Goal: Find specific page/section: Find specific page/section

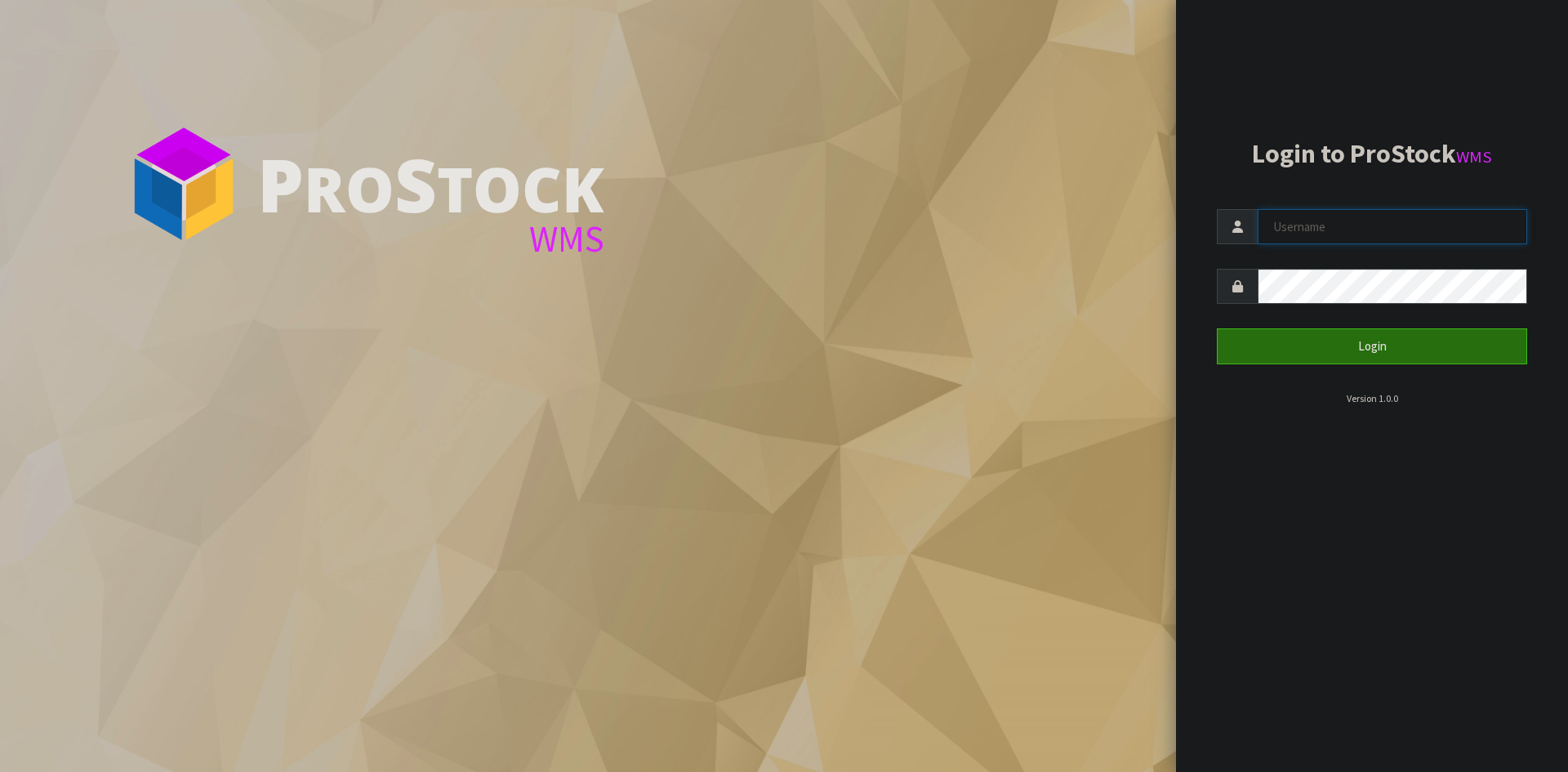
type input "Aquacooler"
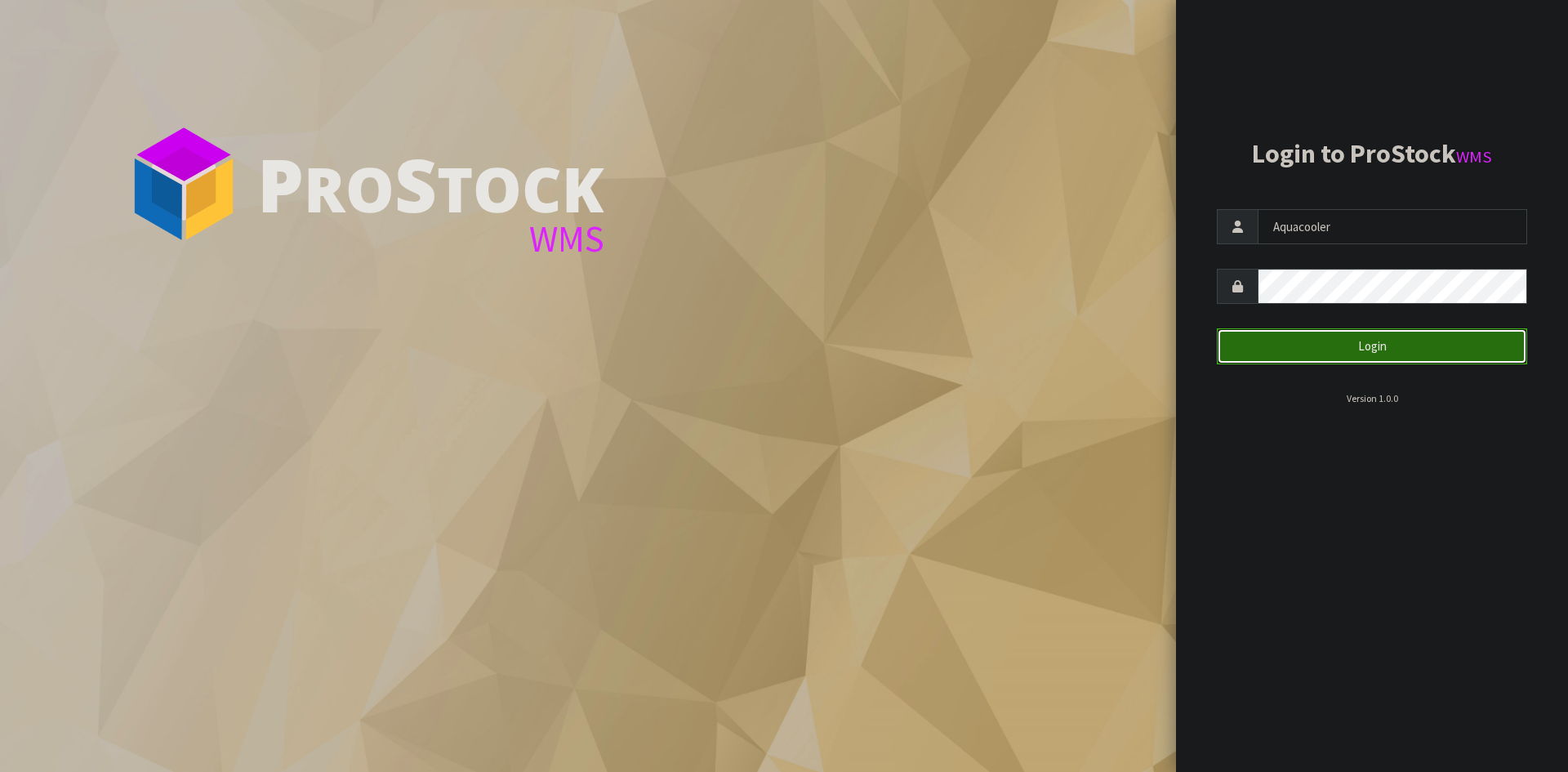
click at [1262, 347] on button "Login" at bounding box center [1372, 347] width 311 height 36
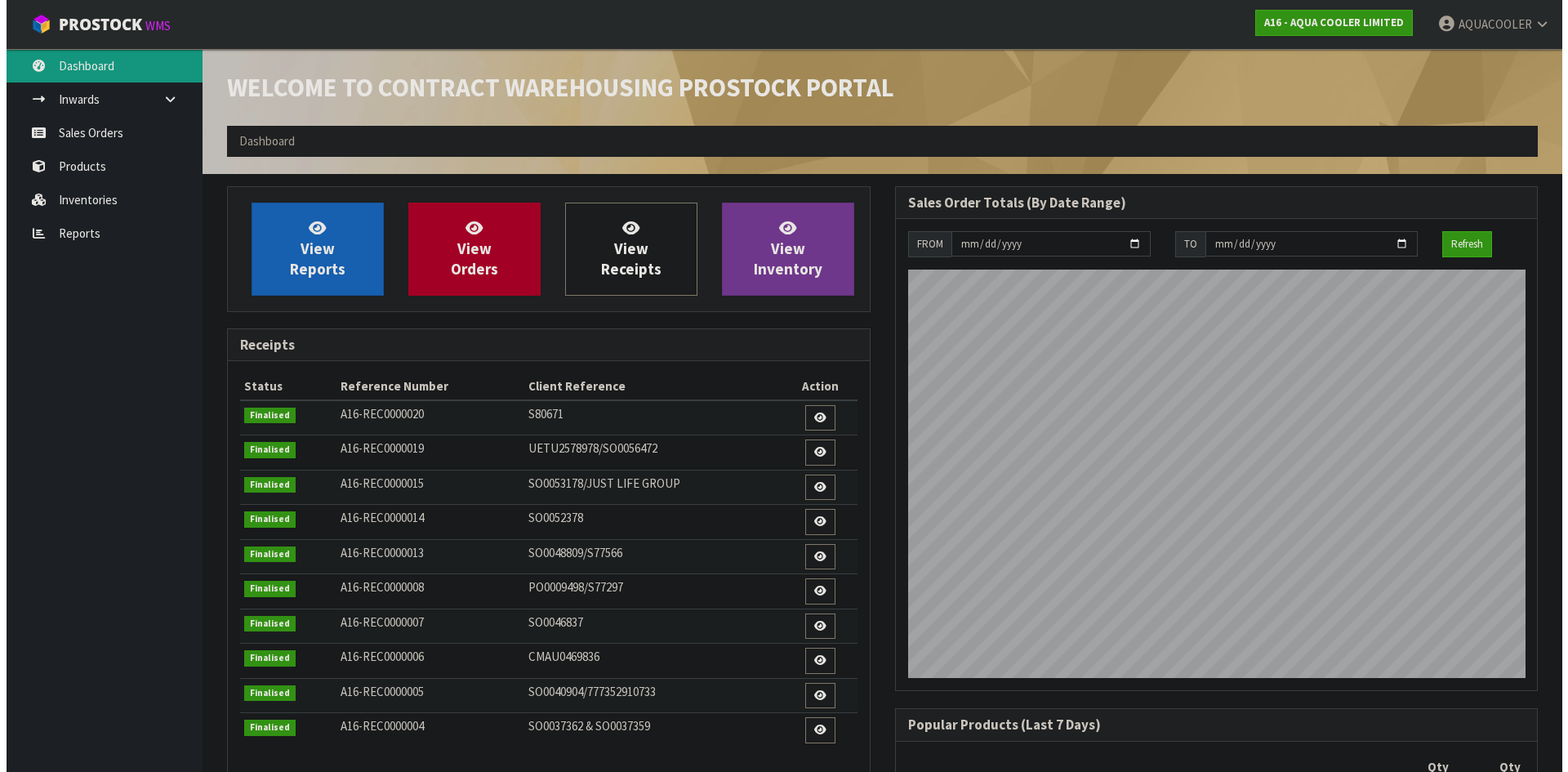
scroll to position [871, 667]
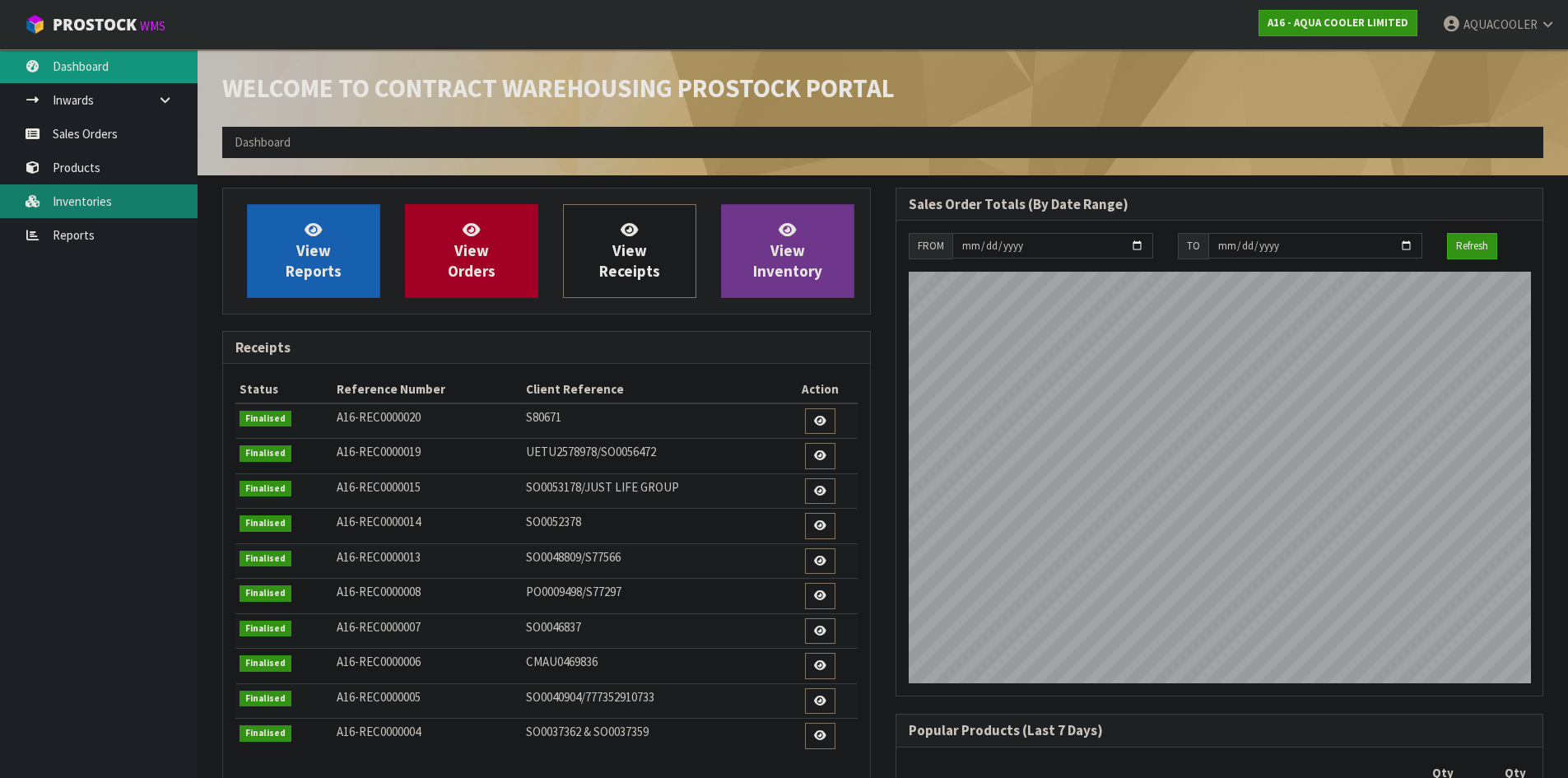
click at [105, 192] on link "Inventories" at bounding box center [98, 201] width 198 height 34
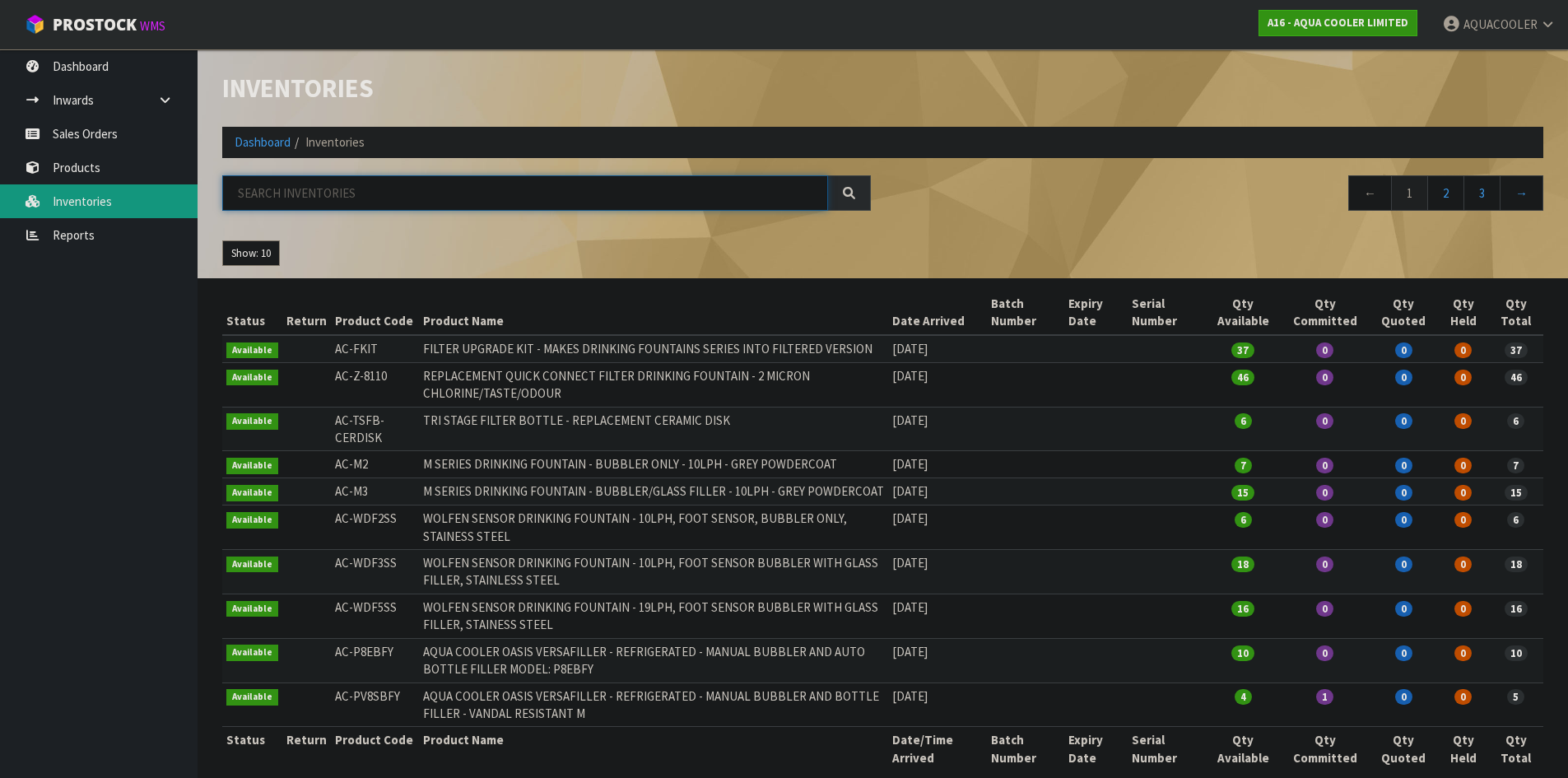
click at [318, 189] on input "text" at bounding box center [525, 193] width 606 height 36
paste input "AC-SPM2-CART"
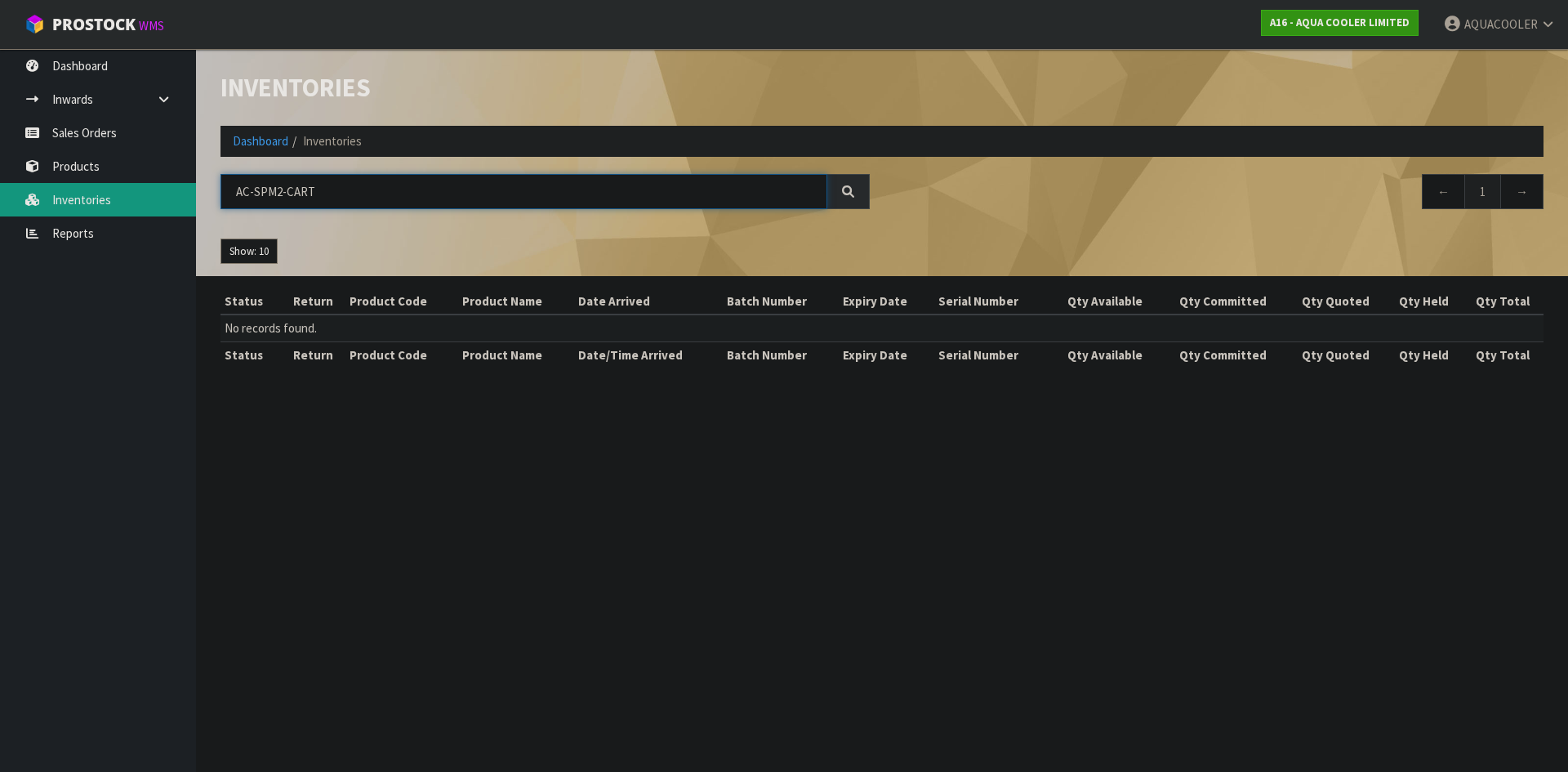
click at [237, 193] on input "AC-SPM2-CART" at bounding box center [524, 192] width 607 height 36
drag, startPoint x: 343, startPoint y: 188, endPoint x: 278, endPoint y: 193, distance: 65.2
click at [278, 193] on input "AC-SPM2-CART" at bounding box center [524, 192] width 607 height 36
type input "AC-SPM2"
click at [411, 418] on section "Inventories Dashboard Inventories AC-SPM2 ← 1 → Show: 10 5 10 25 50 All Show St…" at bounding box center [784, 386] width 1568 height 772
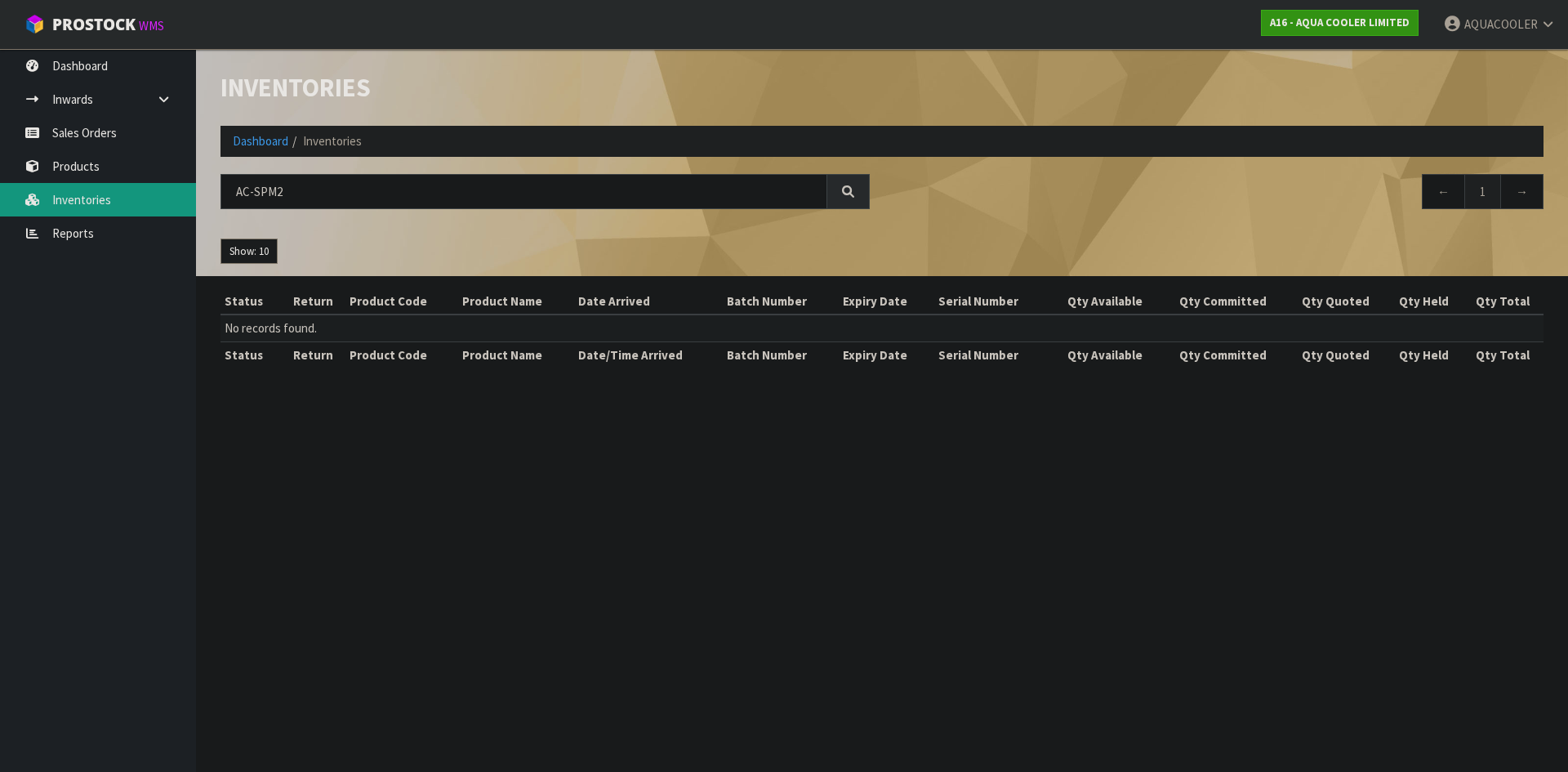
click at [347, 243] on ul "Show: 10 5 10 25 50" at bounding box center [377, 252] width 313 height 26
